Goal: Information Seeking & Learning: Learn about a topic

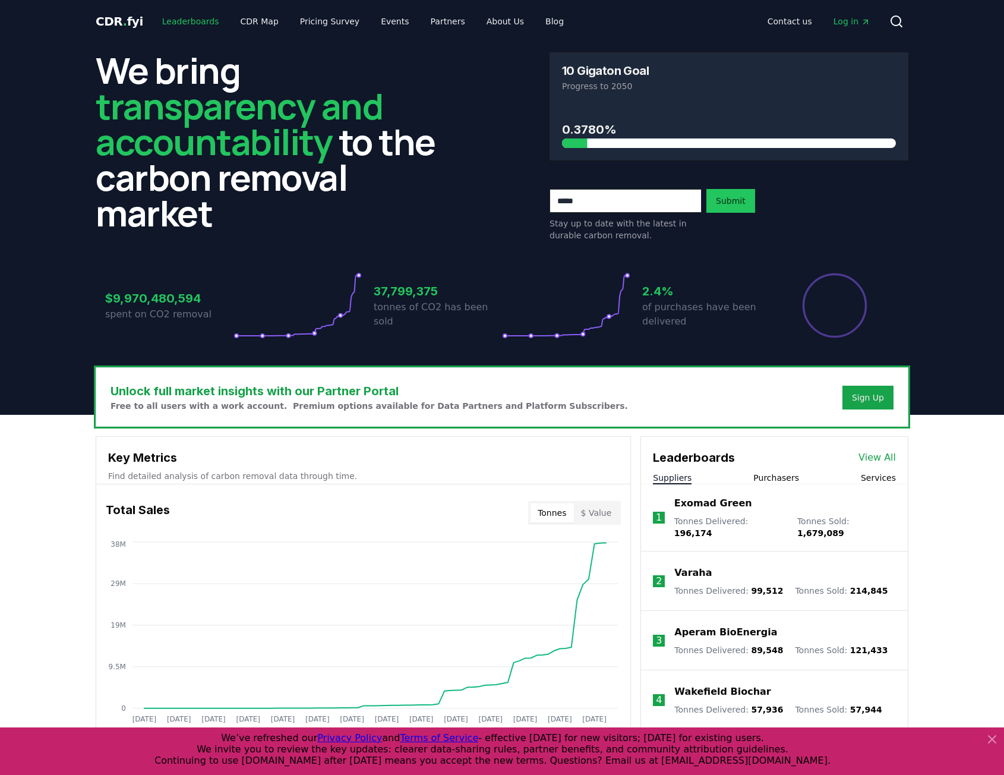
click at [189, 24] on link "Leaderboards" at bounding box center [191, 21] width 76 height 21
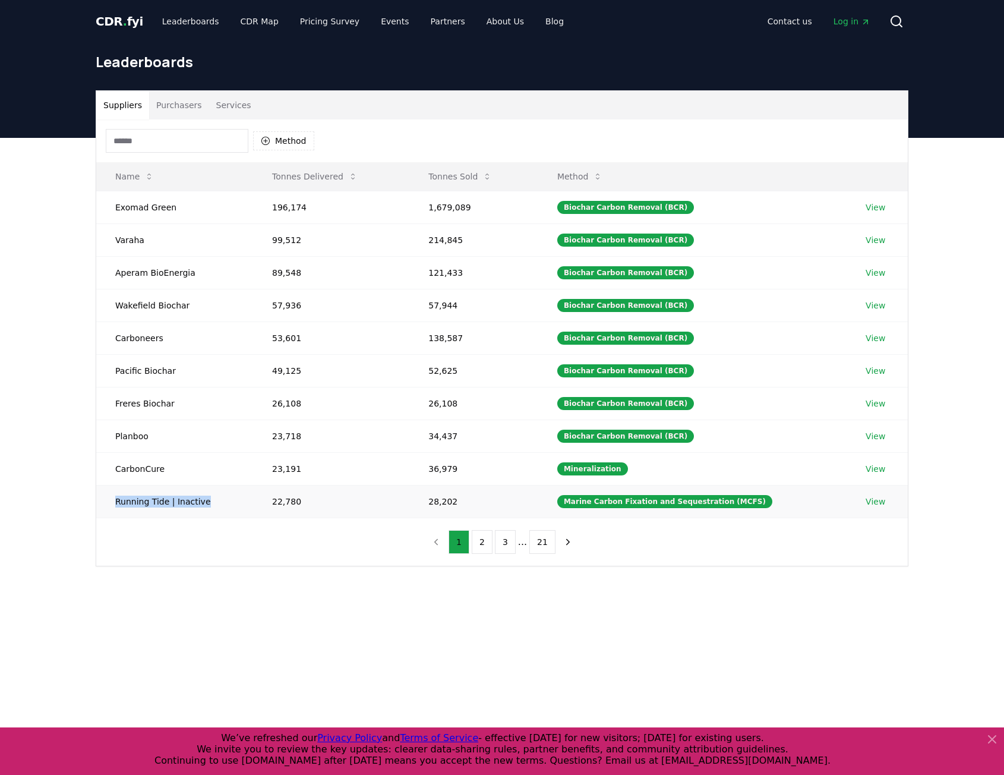
drag, startPoint x: 106, startPoint y: 495, endPoint x: 210, endPoint y: 492, distance: 104.0
click at [210, 492] on td "Running Tide | Inactive" at bounding box center [174, 501] width 157 height 33
drag, startPoint x: 109, startPoint y: 494, endPoint x: 206, endPoint y: 500, distance: 97.0
click at [206, 500] on td "Running Tide | Inactive" at bounding box center [174, 501] width 157 height 33
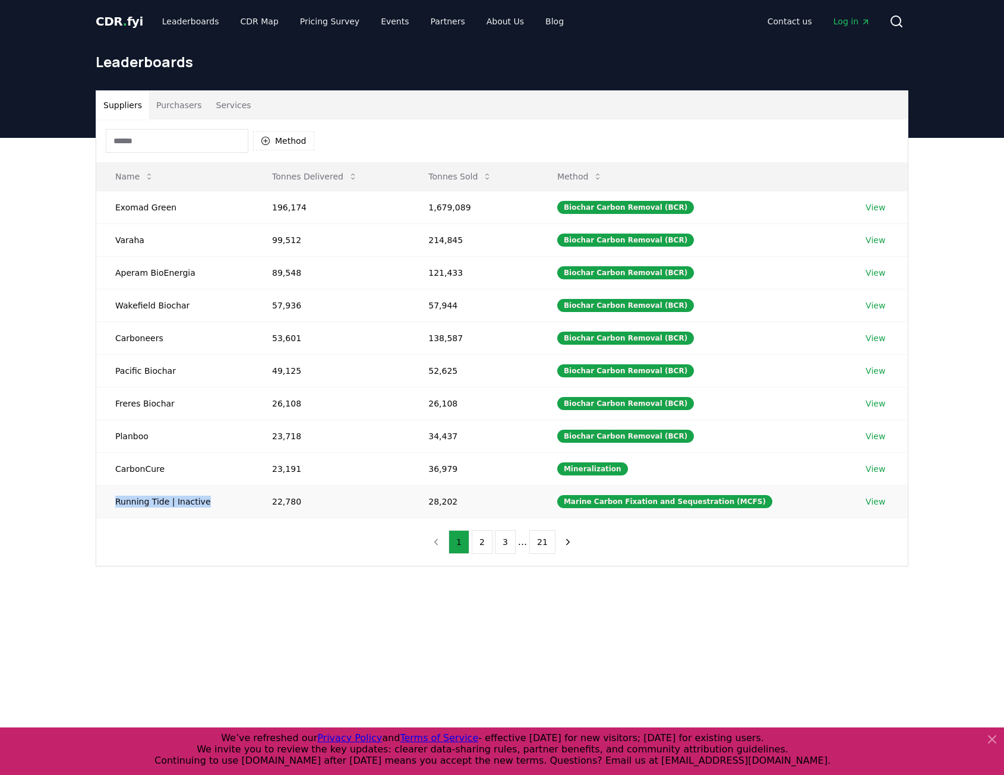
click at [206, 500] on td "Running Tide | Inactive" at bounding box center [174, 501] width 157 height 33
click at [479, 538] on button "2" at bounding box center [482, 542] width 21 height 24
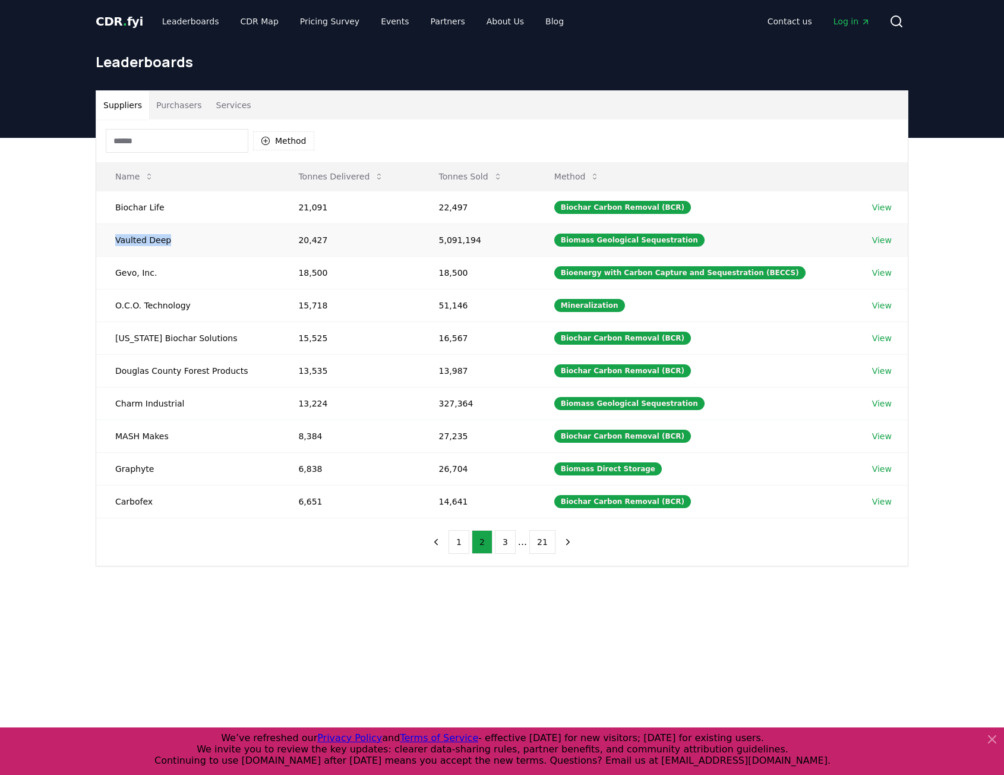
drag, startPoint x: 112, startPoint y: 241, endPoint x: 183, endPoint y: 241, distance: 71.3
click at [183, 241] on td "Vaulted Deep" at bounding box center [187, 239] width 183 height 33
drag, startPoint x: 116, startPoint y: 402, endPoint x: 192, endPoint y: 404, distance: 75.5
click at [192, 404] on td "Charm Industrial" at bounding box center [187, 403] width 183 height 33
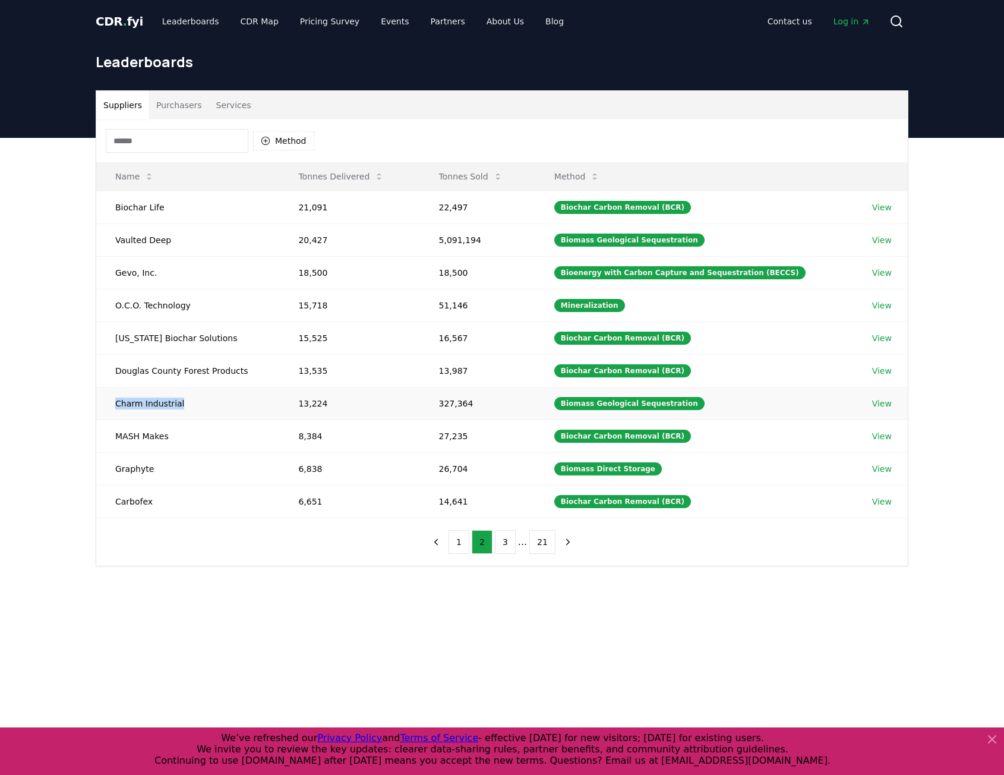
click at [192, 404] on td "Charm Industrial" at bounding box center [187, 403] width 183 height 33
click at [459, 536] on button "1" at bounding box center [458, 542] width 21 height 24
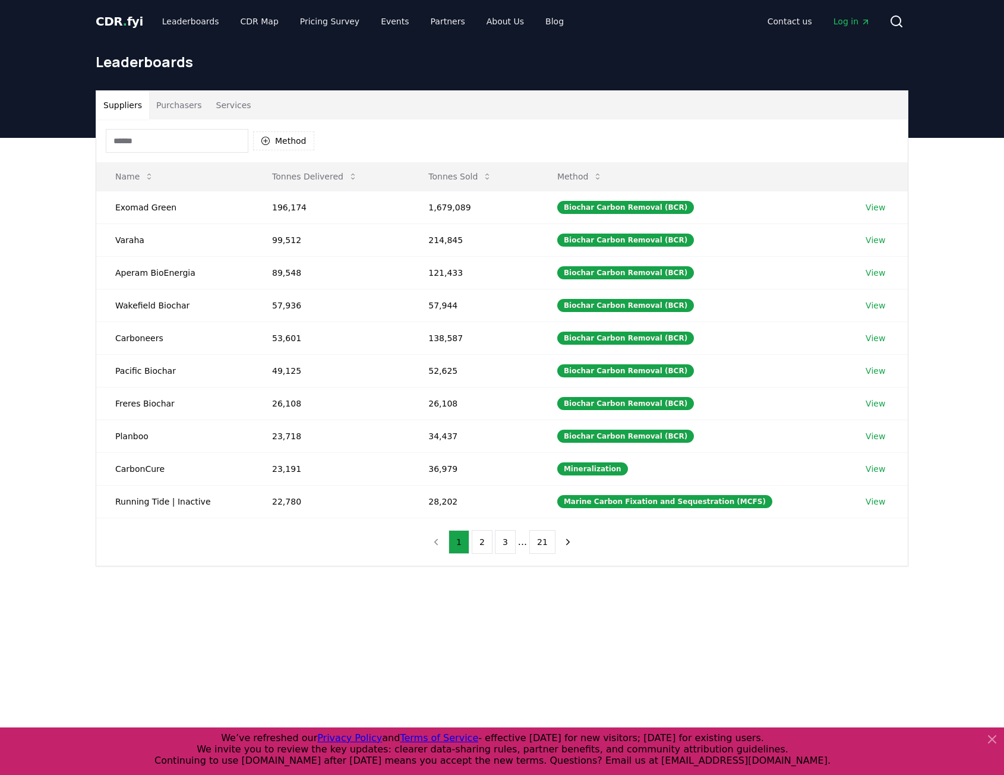
click at [81, 242] on div "Suppliers Purchasers Services Method Name Tonnes Delivered Tonnes Sold Method E…" at bounding box center [502, 376] width 1004 height 476
click at [480, 533] on button "2" at bounding box center [482, 542] width 21 height 24
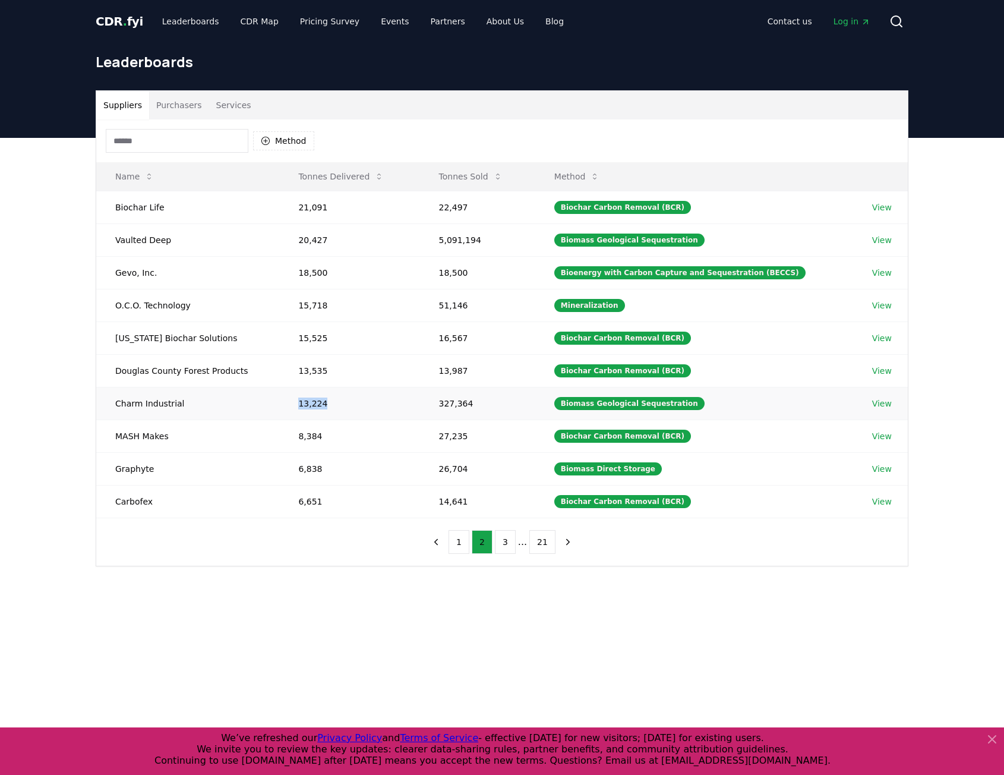
drag, startPoint x: 289, startPoint y: 398, endPoint x: 403, endPoint y: 397, distance: 114.1
click at [403, 397] on td "13,224" at bounding box center [349, 403] width 140 height 33
click at [68, 265] on div "Suppliers Purchasers Services Method Name Tonnes Delivered Tonnes Sold Method B…" at bounding box center [502, 376] width 1004 height 476
drag, startPoint x: 356, startPoint y: 239, endPoint x: 260, endPoint y: 235, distance: 96.9
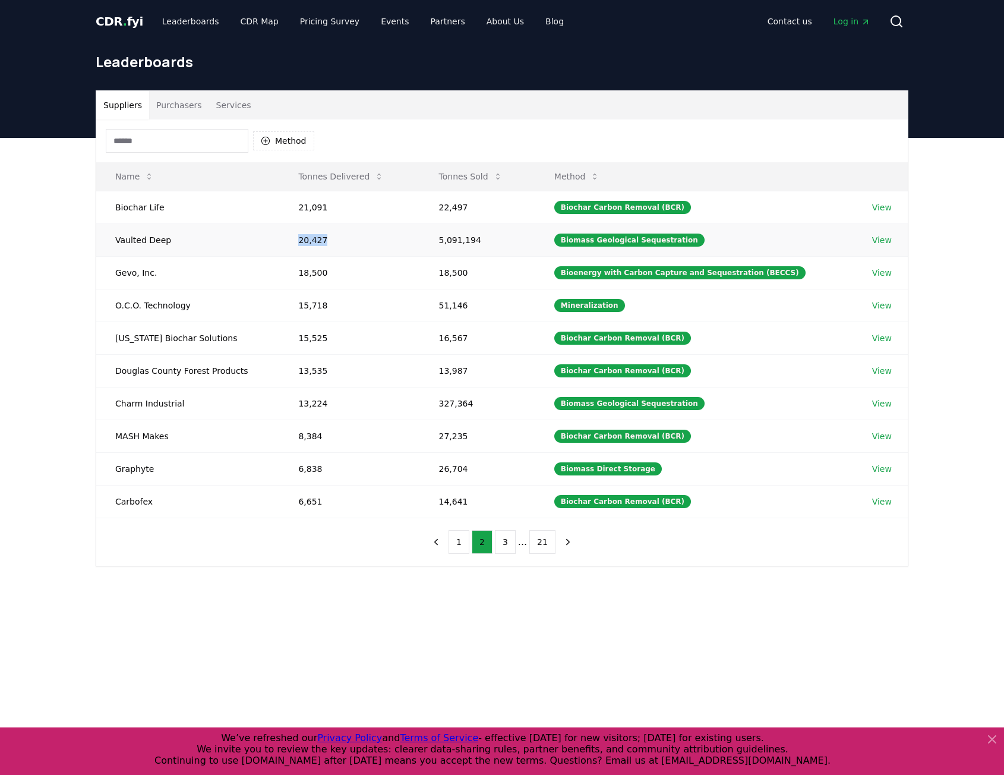
click at [260, 235] on tr "Vaulted Deep 20,427 5,091,194 Biomass Geological Sequestration View" at bounding box center [501, 239] width 811 height 33
click at [376, 379] on td "13,535" at bounding box center [349, 370] width 140 height 33
click at [460, 536] on button "1" at bounding box center [458, 542] width 21 height 24
